Goal: Ask a question

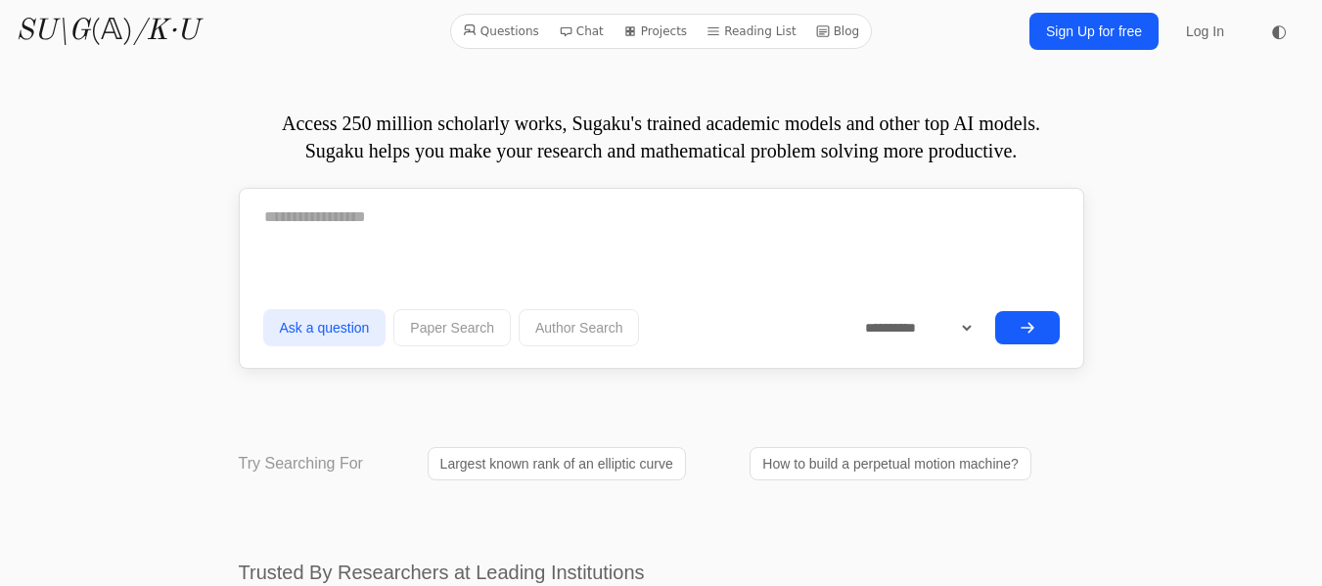
click at [1117, 33] on link "Sign Up for free" at bounding box center [1093, 31] width 129 height 37
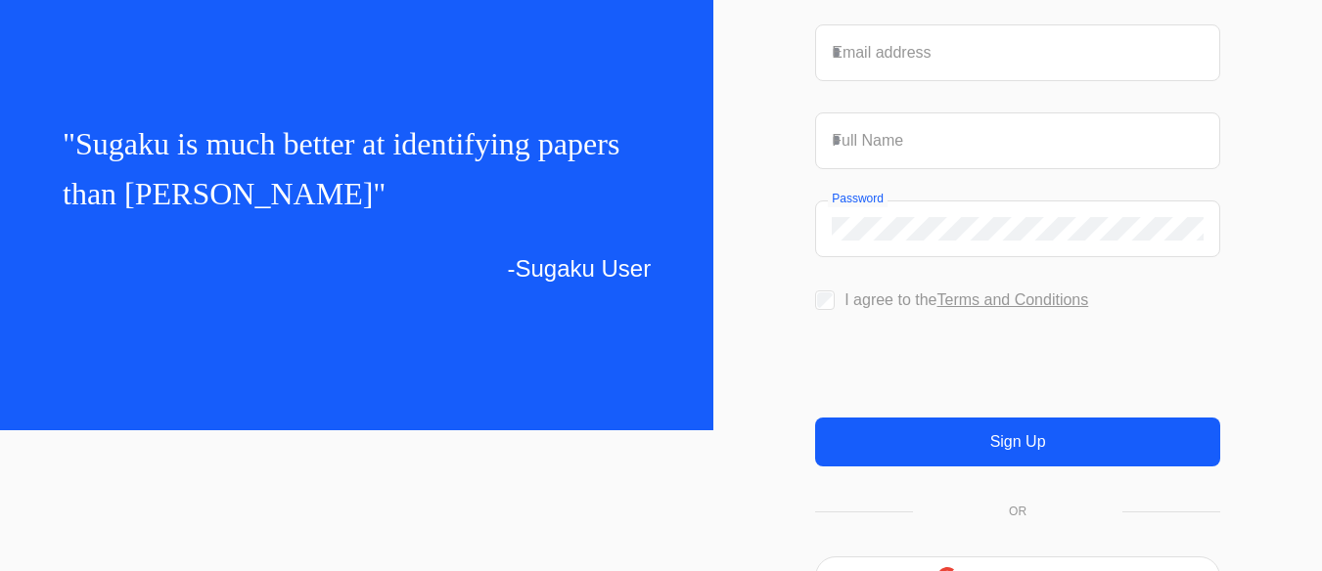
drag, startPoint x: 1334, startPoint y: 345, endPoint x: 1336, endPoint y: 450, distance: 104.7
click at [1321, 431] on html "SU\G (𝔸) /K·U " Sugaku is much better at identifying papers than othe " -Sugaku…" at bounding box center [661, 144] width 1322 height 571
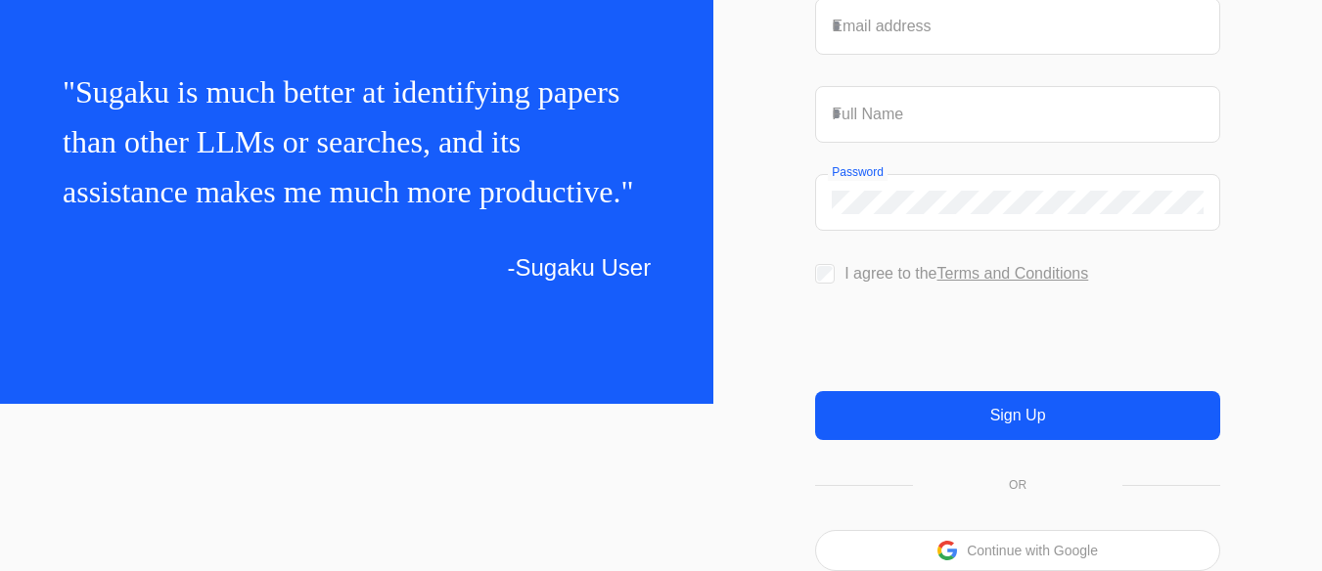
scroll to position [209, 0]
click at [1012, 551] on p "Continue with Google" at bounding box center [1032, 551] width 131 height 14
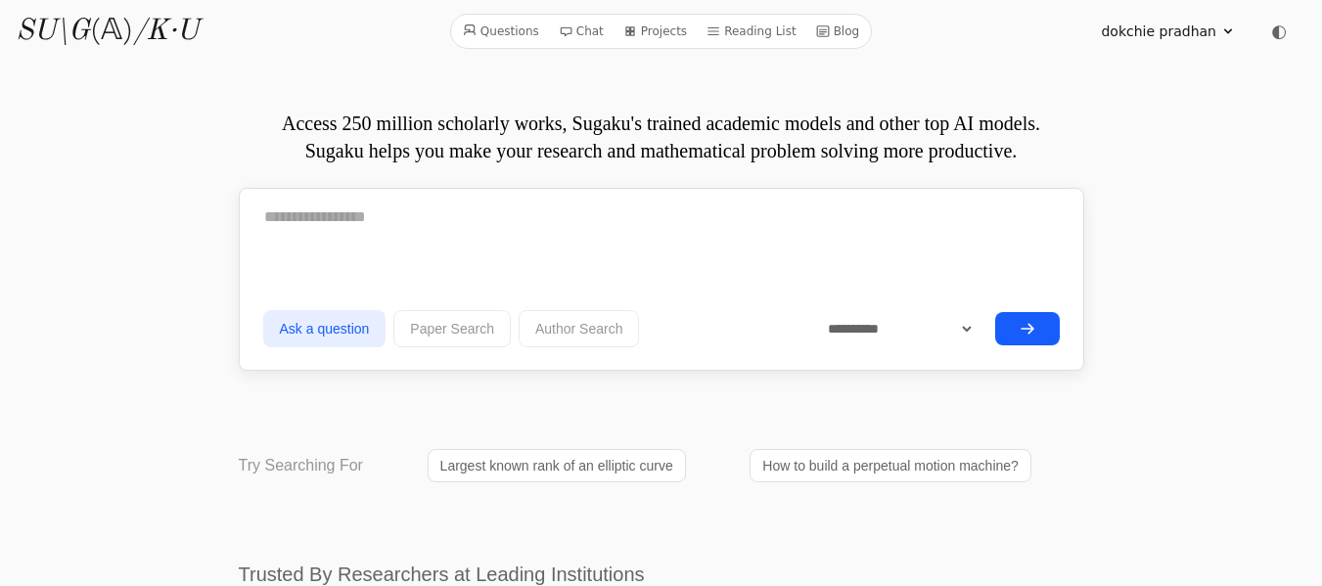
click at [269, 203] on textarea at bounding box center [661, 217] width 796 height 49
paste textarea "**********"
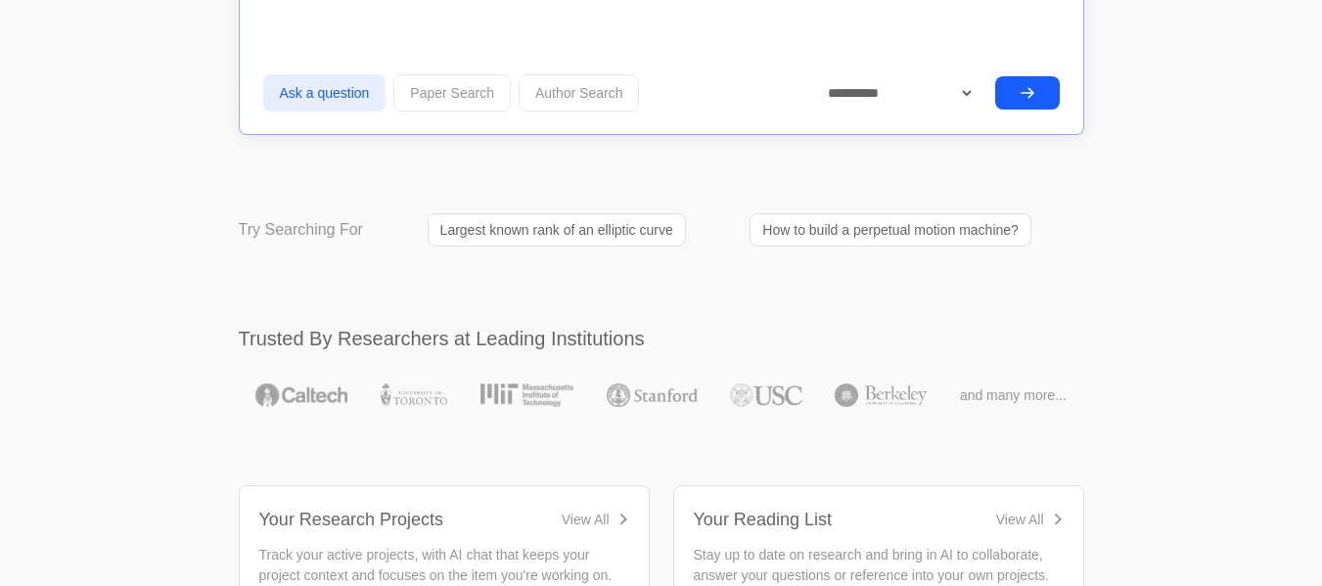
scroll to position [5197, 0]
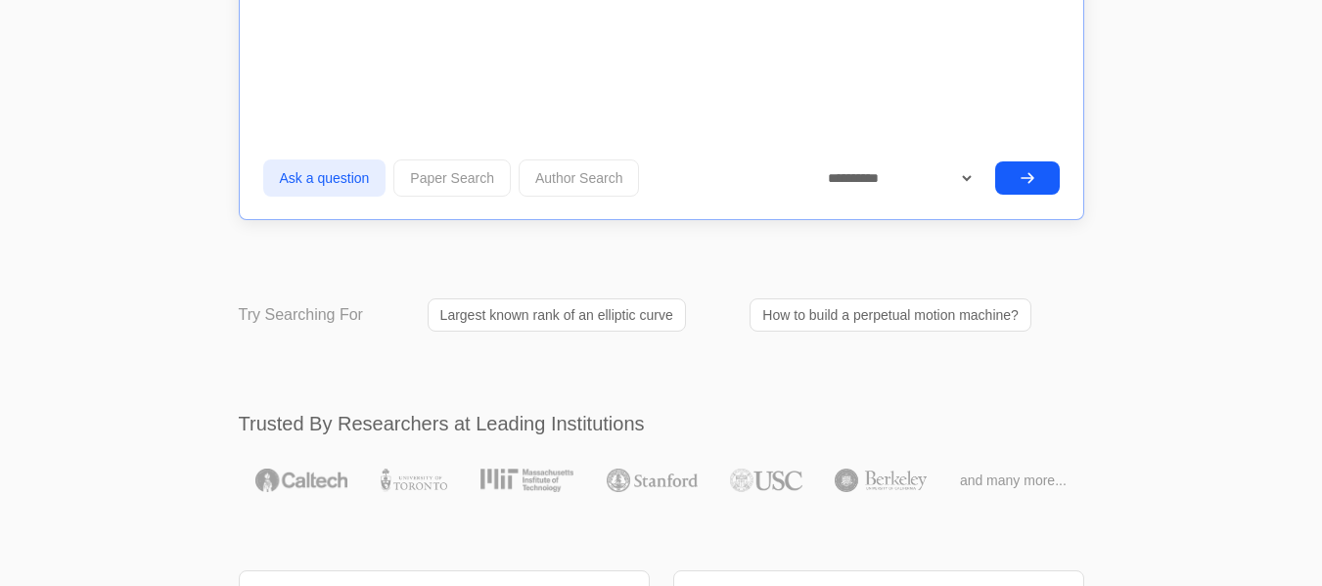
type textarea "**********"
click at [1014, 171] on button "submit" at bounding box center [1027, 177] width 65 height 33
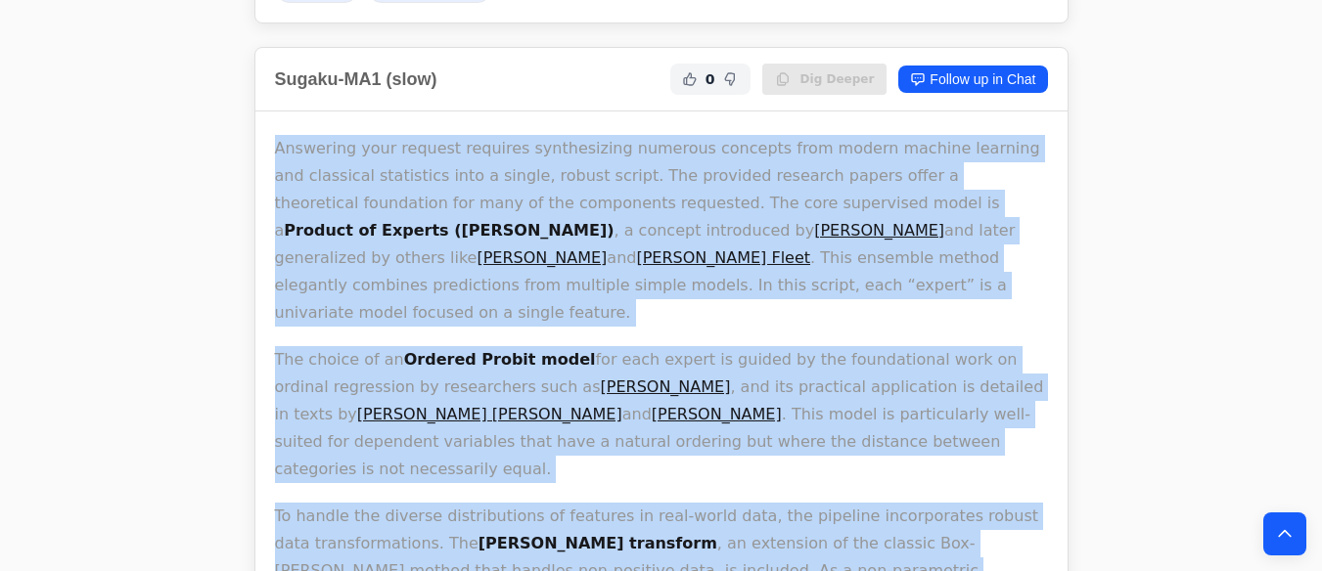
scroll to position [5471, 0]
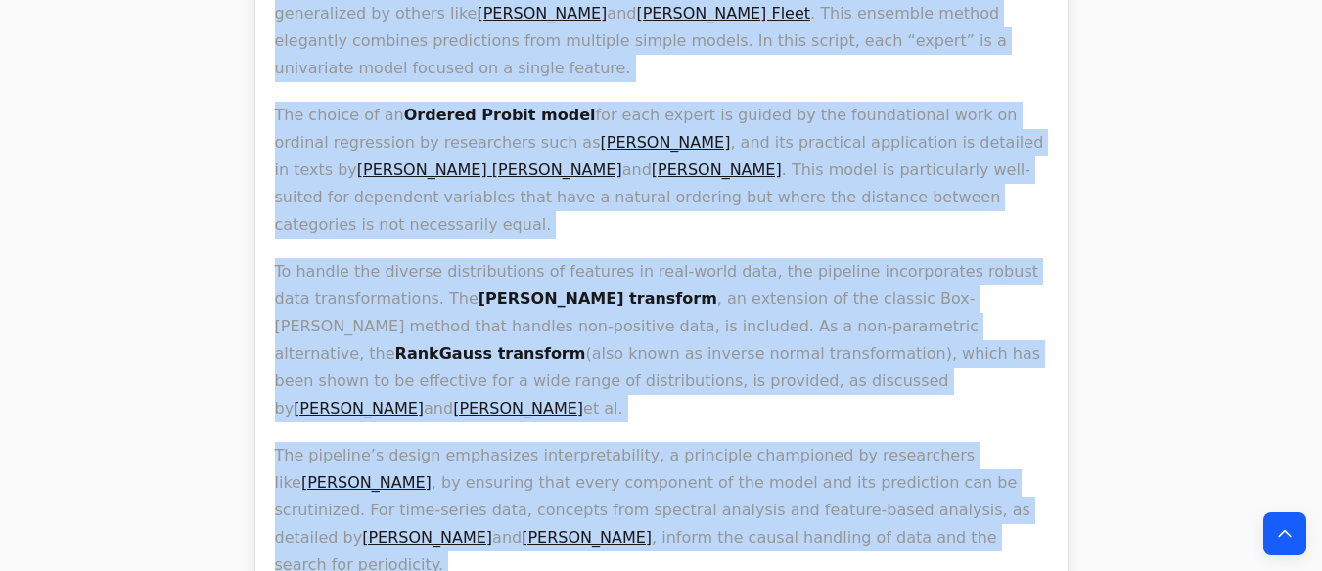
drag, startPoint x: 275, startPoint y: 270, endPoint x: 391, endPoint y: 450, distance: 214.4
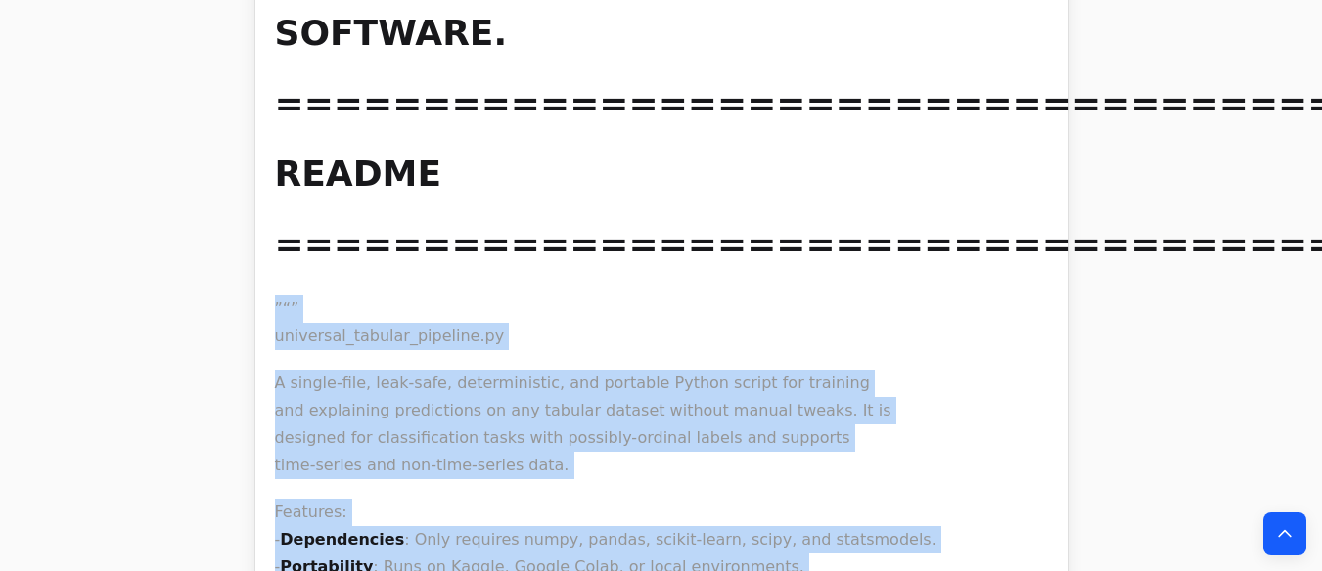
scroll to position [8336, 0]
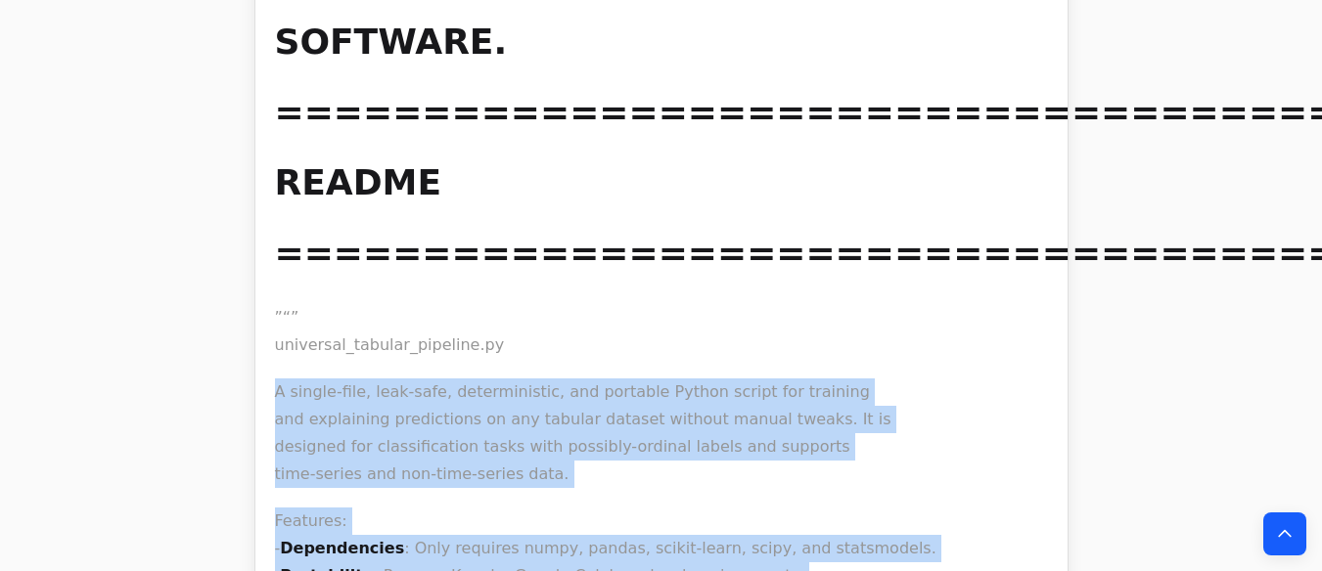
drag, startPoint x: 885, startPoint y: 238, endPoint x: 264, endPoint y: 99, distance: 635.7
copy div "A single-file, leak-safe, deterministic, and portable Python script for trainin…"
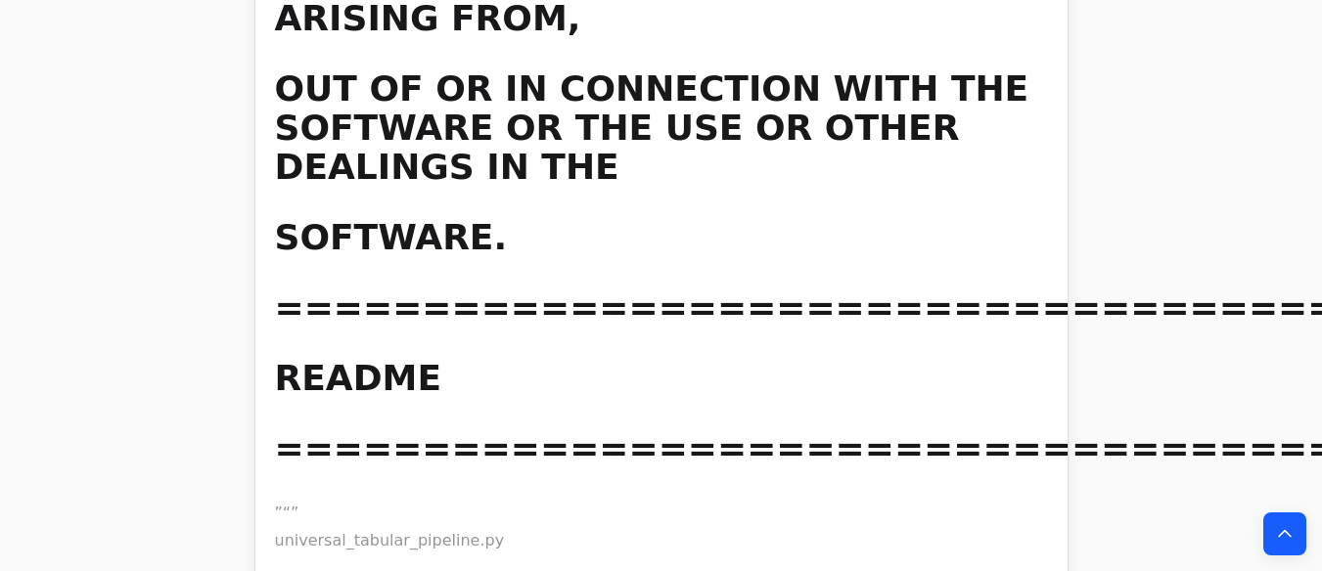
scroll to position [8101, 0]
